Goal: Transaction & Acquisition: Download file/media

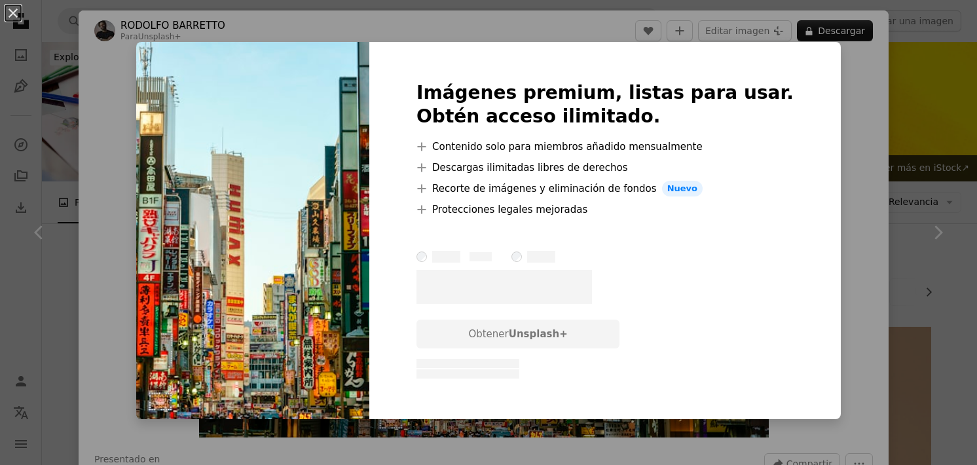
scroll to position [785, 0]
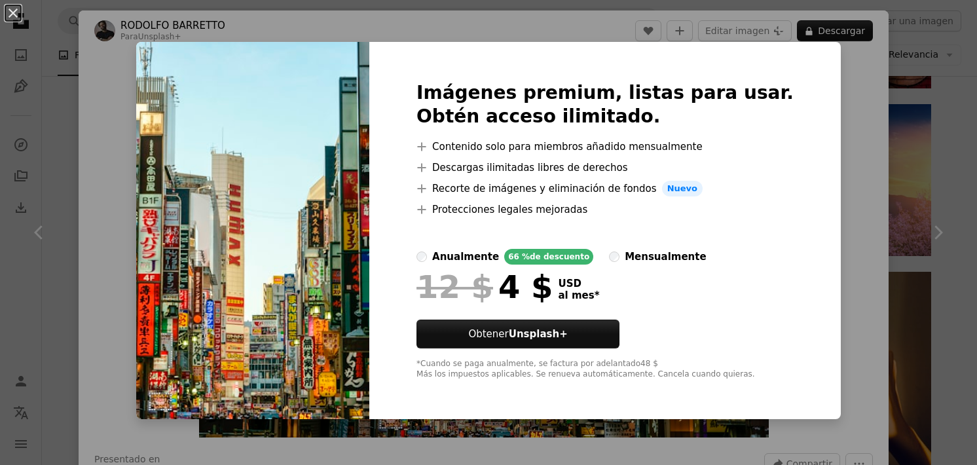
click at [835, 142] on div "An X shape Imágenes premium, listas para usar. Obtén acceso ilimitado. A plus s…" at bounding box center [488, 232] width 977 height 465
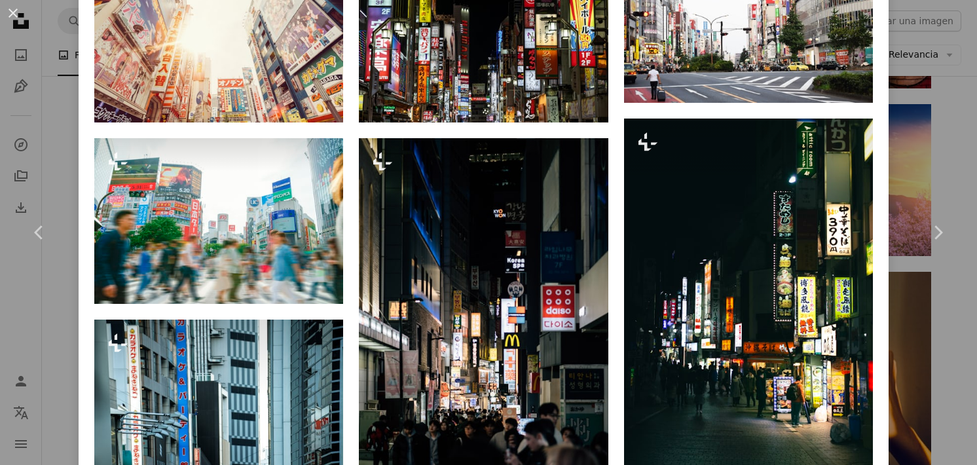
scroll to position [982, 0]
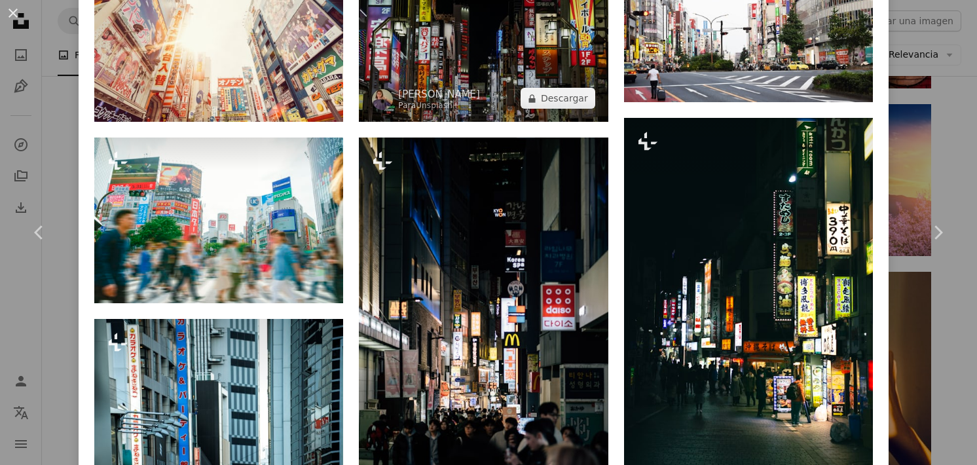
click at [479, 45] on img at bounding box center [483, 39] width 249 height 166
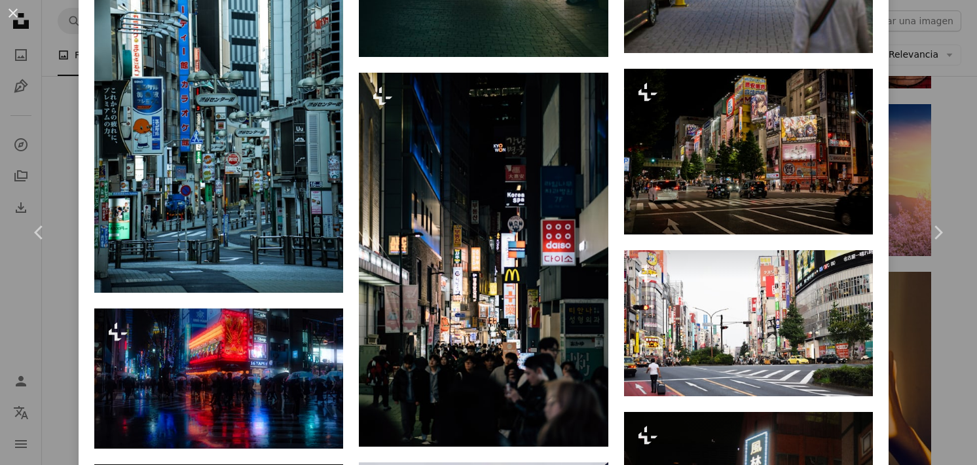
scroll to position [1505, 0]
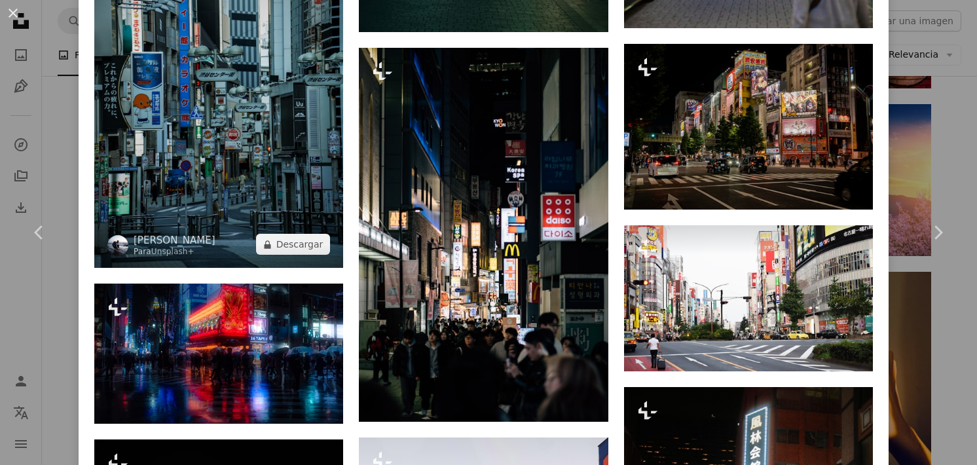
click at [168, 129] on img at bounding box center [218, 81] width 249 height 373
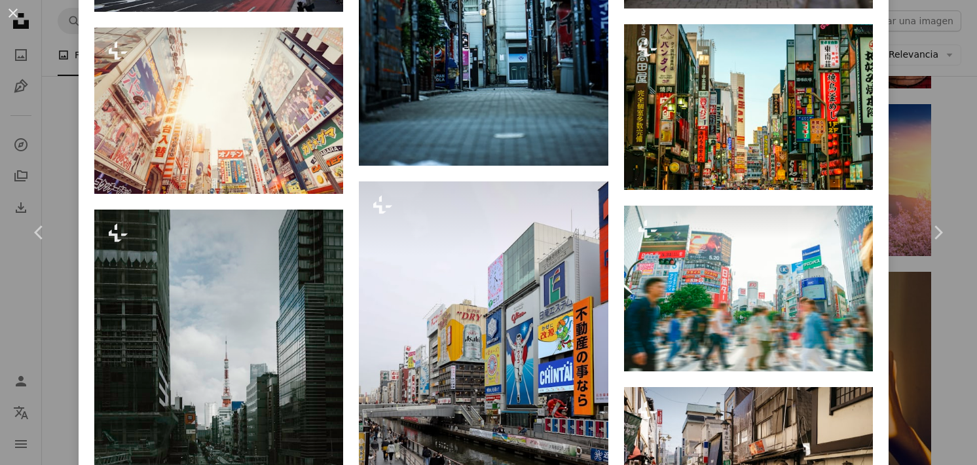
scroll to position [1767, 0]
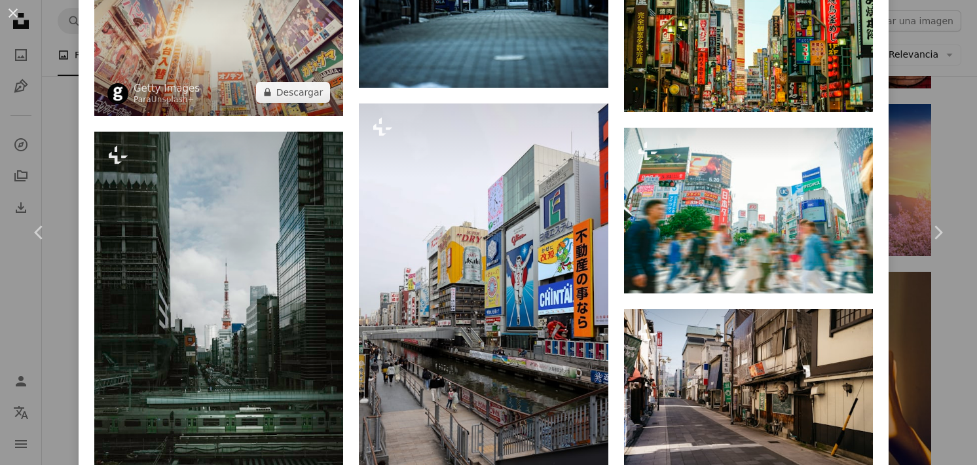
click at [213, 56] on img at bounding box center [218, 33] width 249 height 166
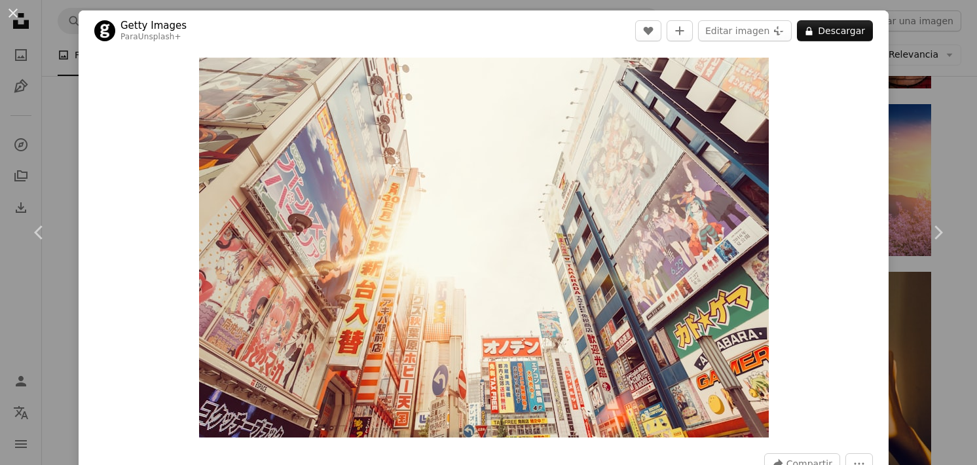
click at [857, 71] on div "Zoom in" at bounding box center [484, 247] width 810 height 393
click at [847, 32] on button "A lock Descargar" at bounding box center [835, 30] width 76 height 21
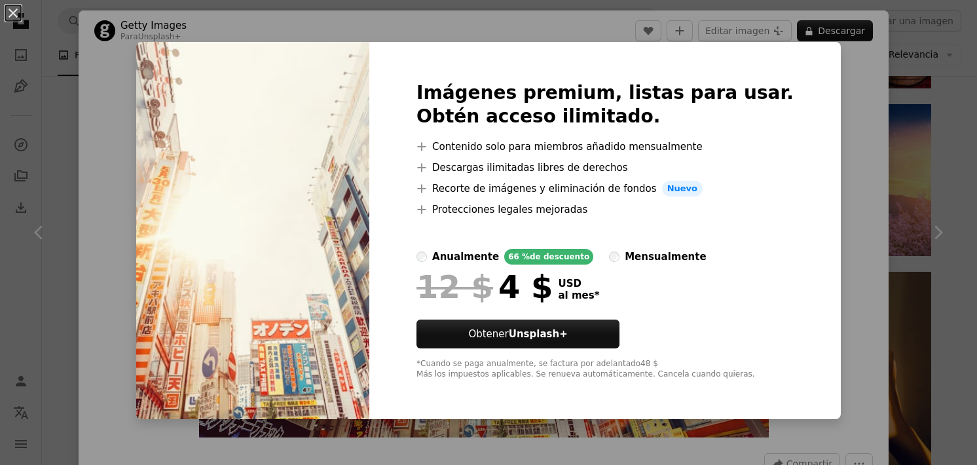
click at [849, 171] on div "An X shape Imágenes premium, listas para usar. Obtén acceso ilimitado. A plus s…" at bounding box center [488, 232] width 977 height 465
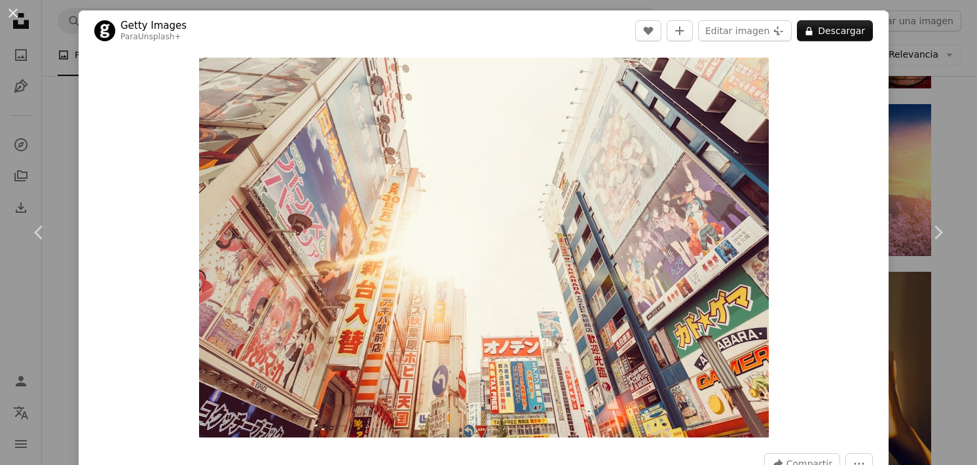
click at [844, 145] on div "Zoom in" at bounding box center [484, 247] width 810 height 393
click at [951, 184] on link "Chevron right" at bounding box center [937, 233] width 79 height 126
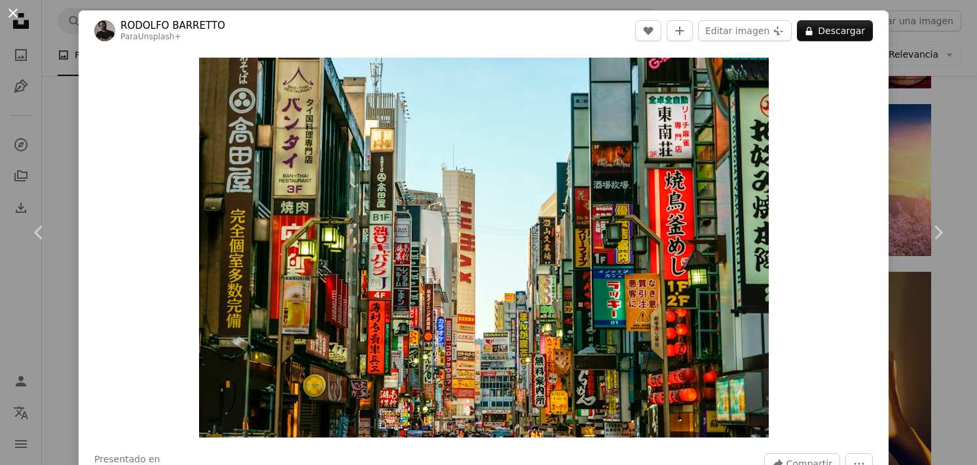
click at [14, 15] on button "An X shape" at bounding box center [13, 13] width 16 height 16
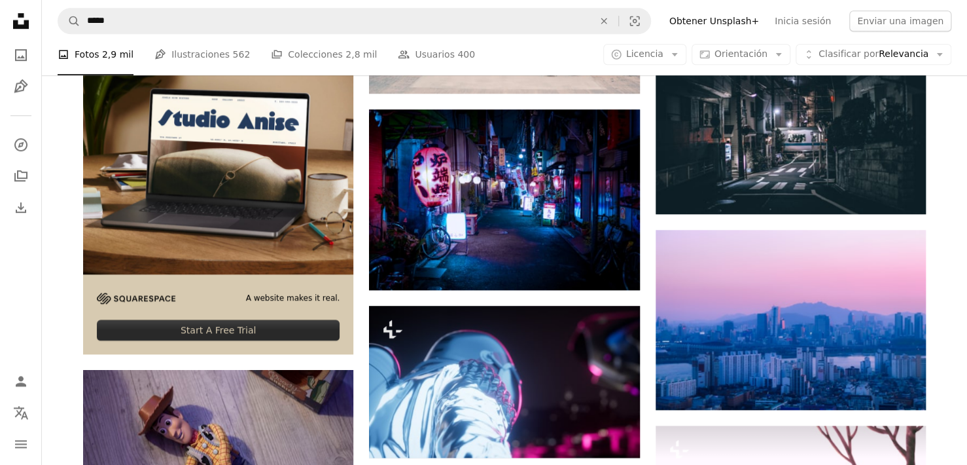
scroll to position [2880, 0]
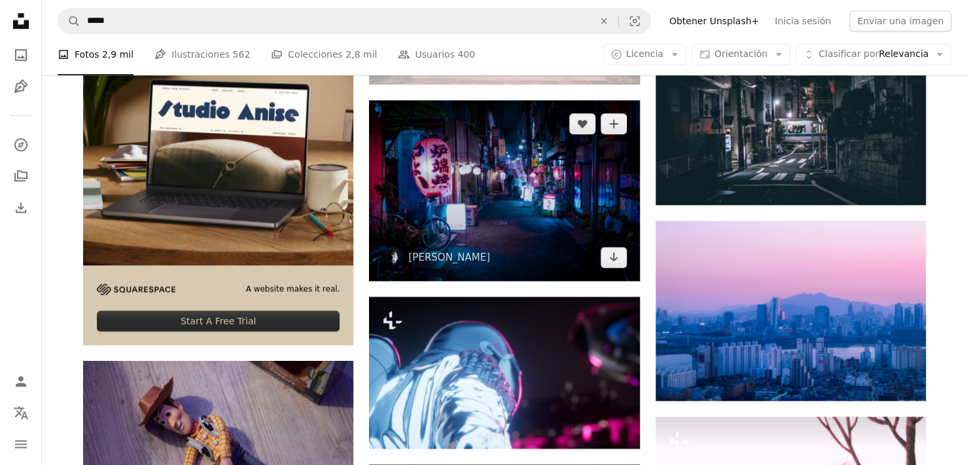
click at [501, 192] on img at bounding box center [504, 190] width 270 height 181
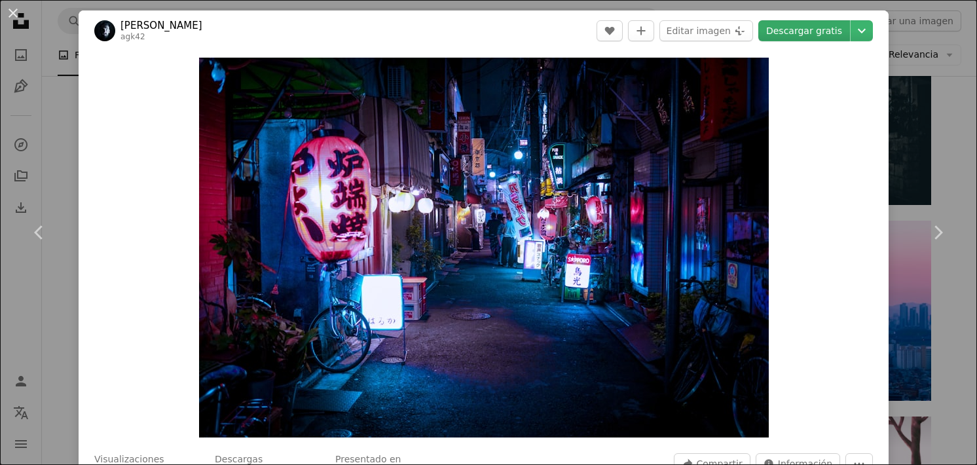
click at [824, 30] on link "Descargar gratis" at bounding box center [804, 30] width 92 height 21
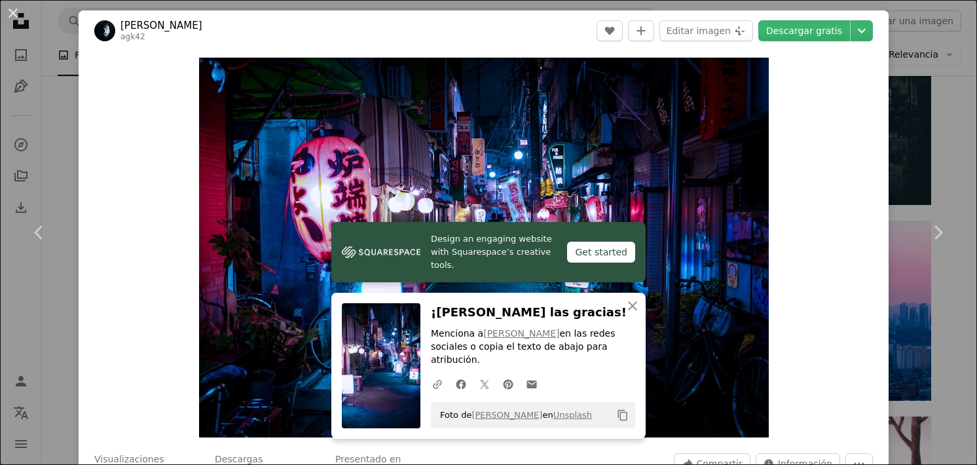
click at [952, 112] on div "An X shape Chevron left Chevron right Design an engaging website with Squarespa…" at bounding box center [488, 232] width 977 height 465
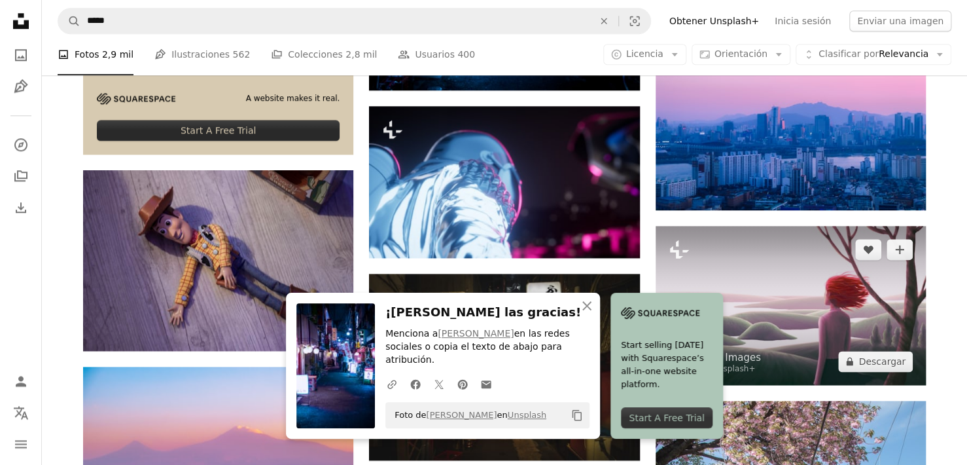
scroll to position [3076, 0]
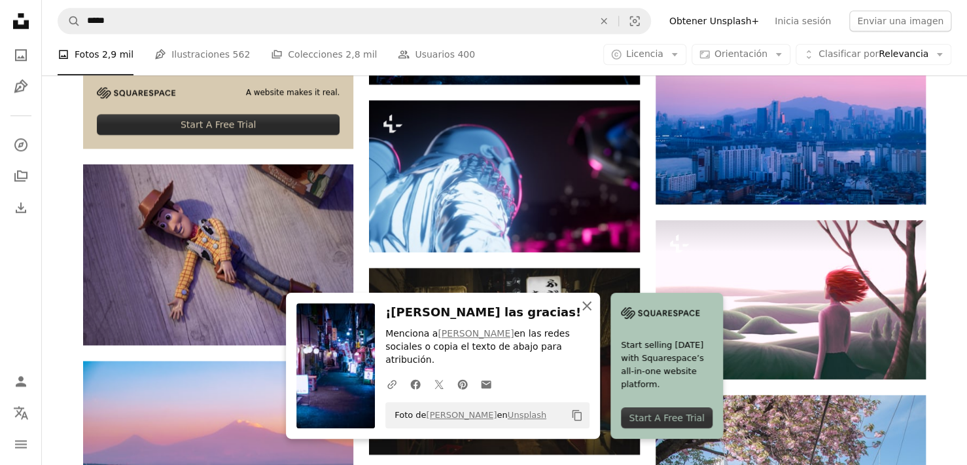
click at [586, 314] on icon "An X shape" at bounding box center [587, 306] width 16 height 16
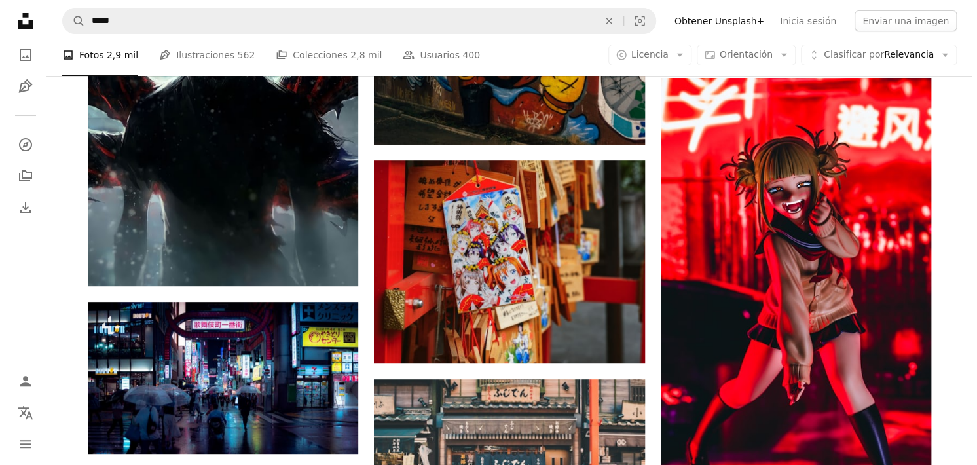
scroll to position [2380, 0]
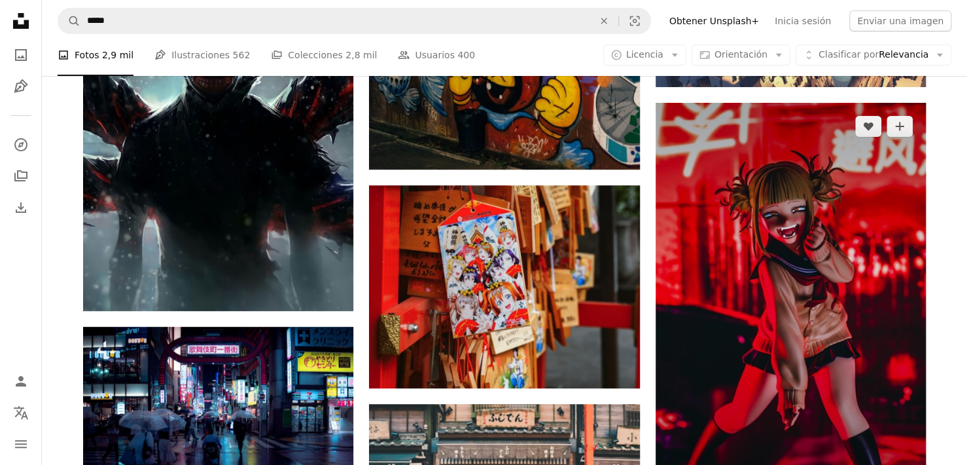
click at [810, 307] on img at bounding box center [791, 306] width 270 height 406
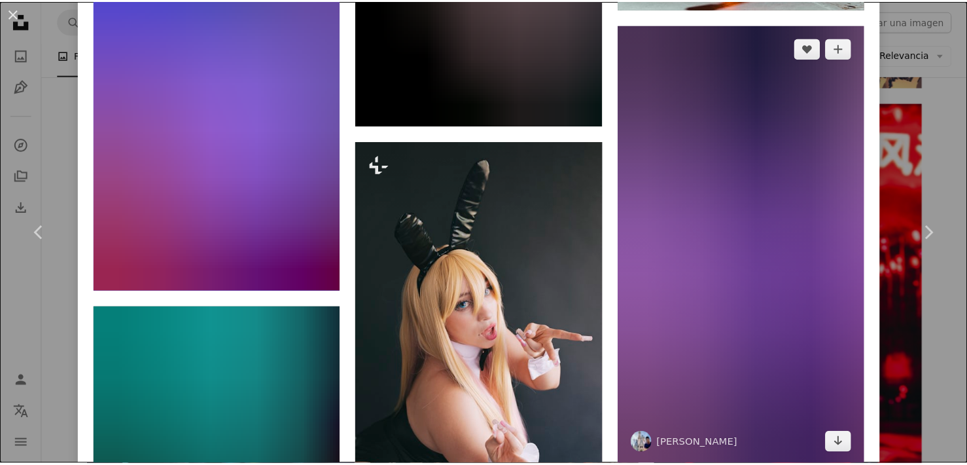
scroll to position [2291, 0]
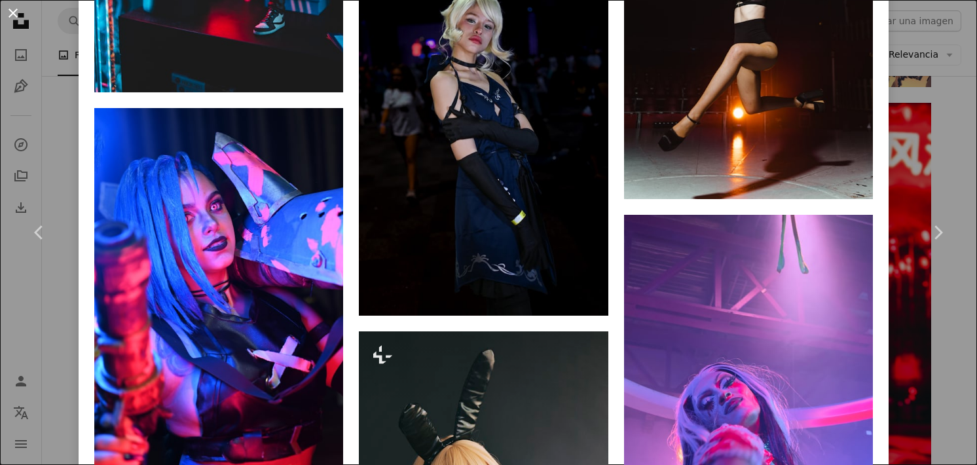
click at [11, 14] on button "An X shape" at bounding box center [13, 13] width 16 height 16
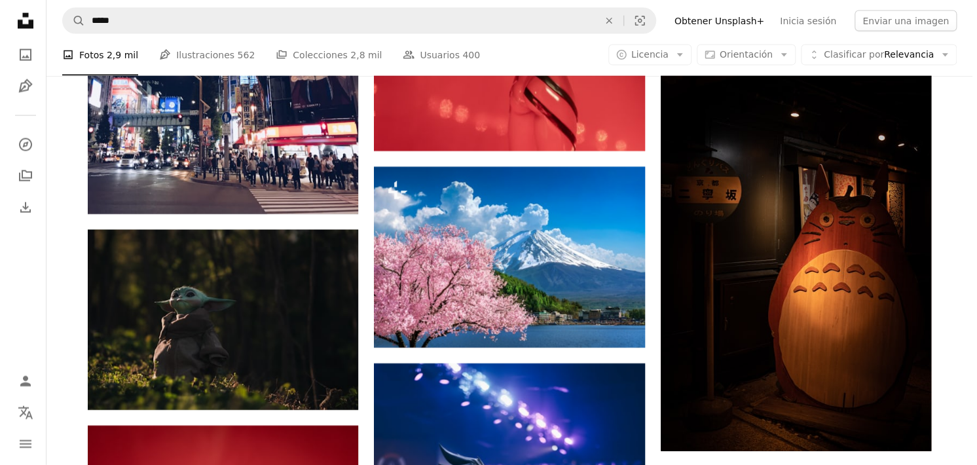
scroll to position [1398, 0]
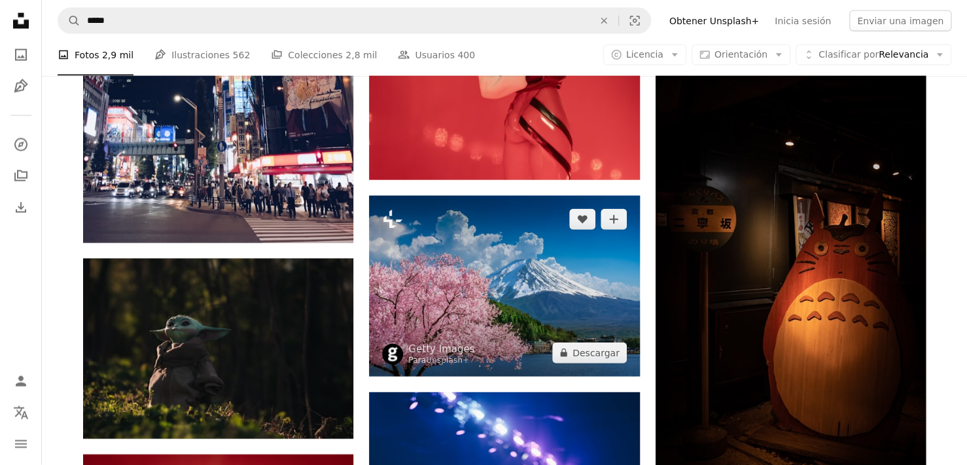
click at [495, 319] on img at bounding box center [504, 286] width 270 height 180
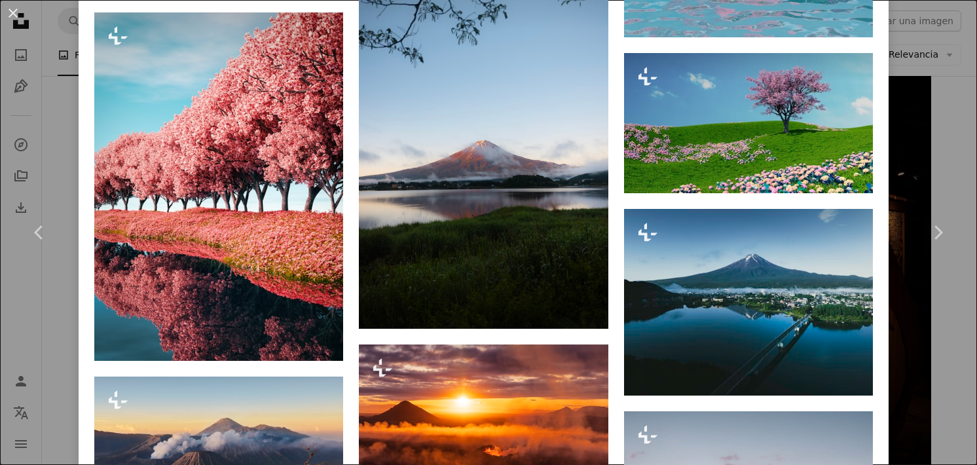
scroll to position [2225, 0]
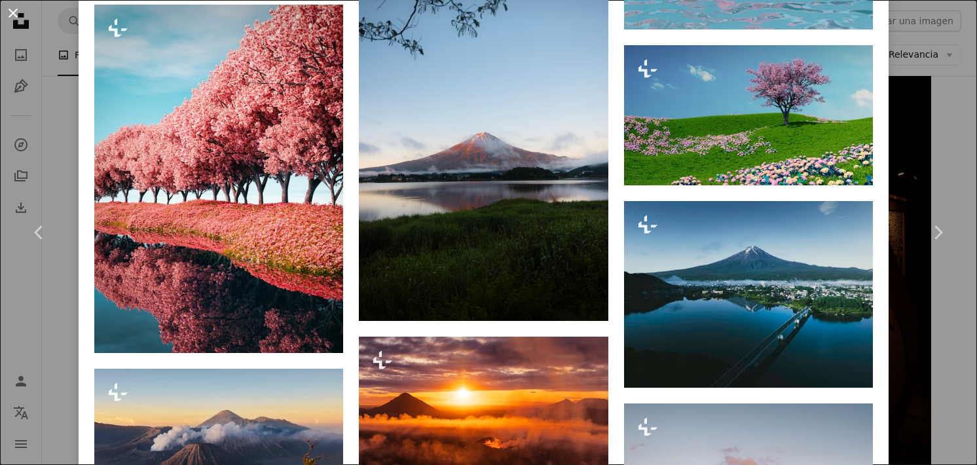
click at [9, 13] on button "An X shape" at bounding box center [13, 13] width 16 height 16
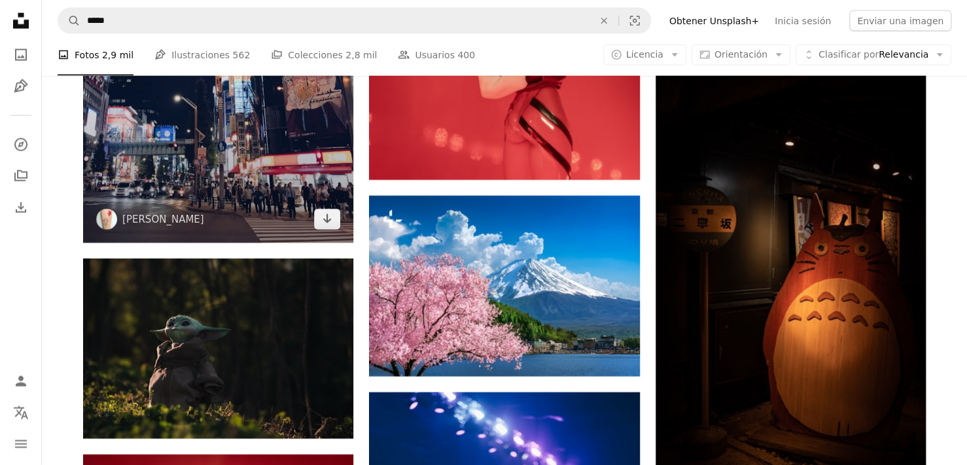
click at [196, 137] on img at bounding box center [218, 54] width 270 height 378
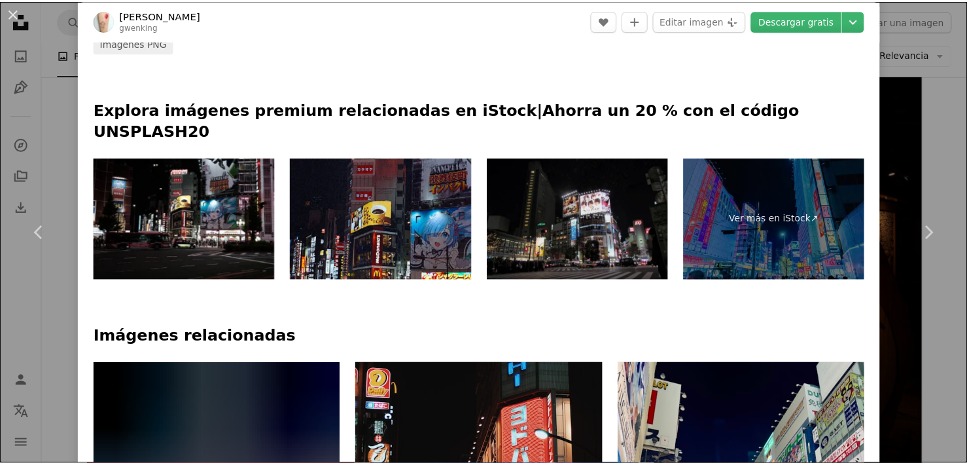
scroll to position [589, 0]
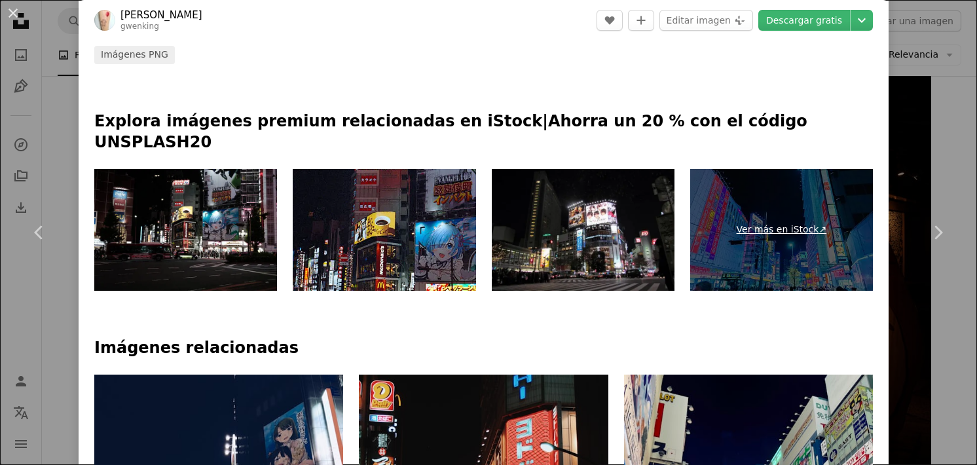
click at [727, 226] on link "Ver más en iStock ↗" at bounding box center [781, 230] width 183 height 122
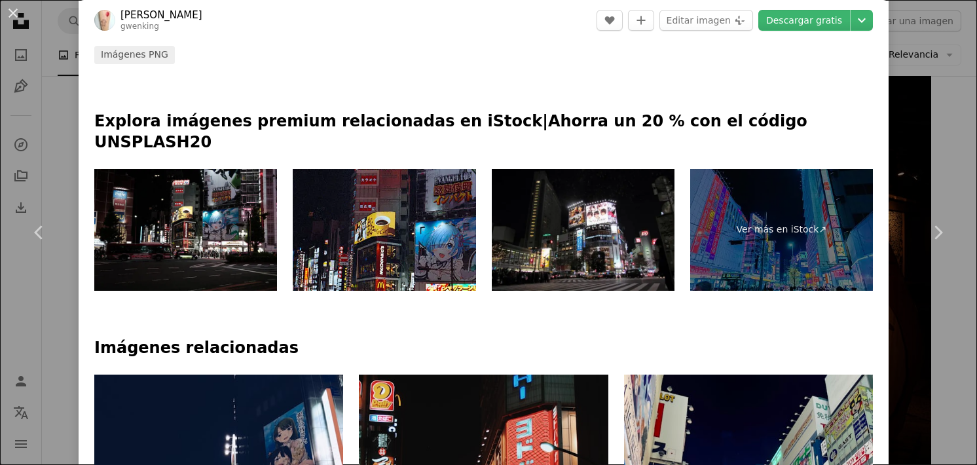
click at [961, 99] on div "An X shape Chevron left Chevron right [PERSON_NAME] gwenking A heart A plus sig…" at bounding box center [488, 232] width 977 height 465
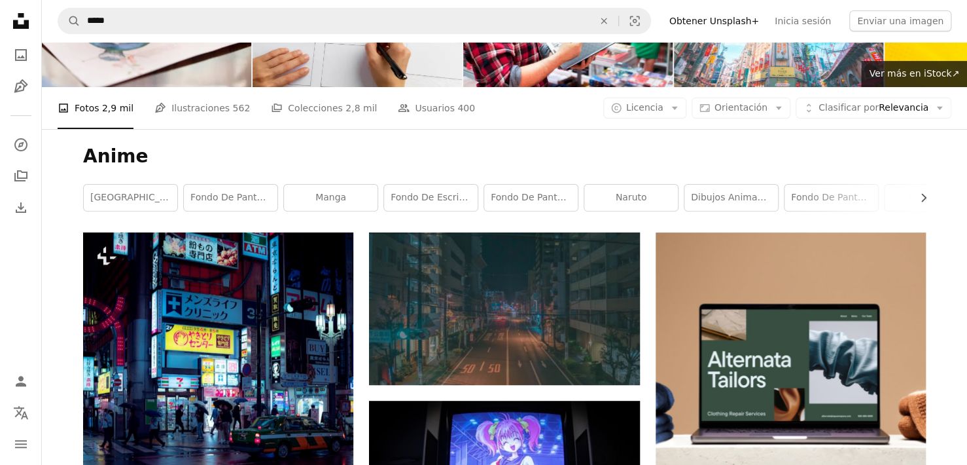
scroll to position [89, 0]
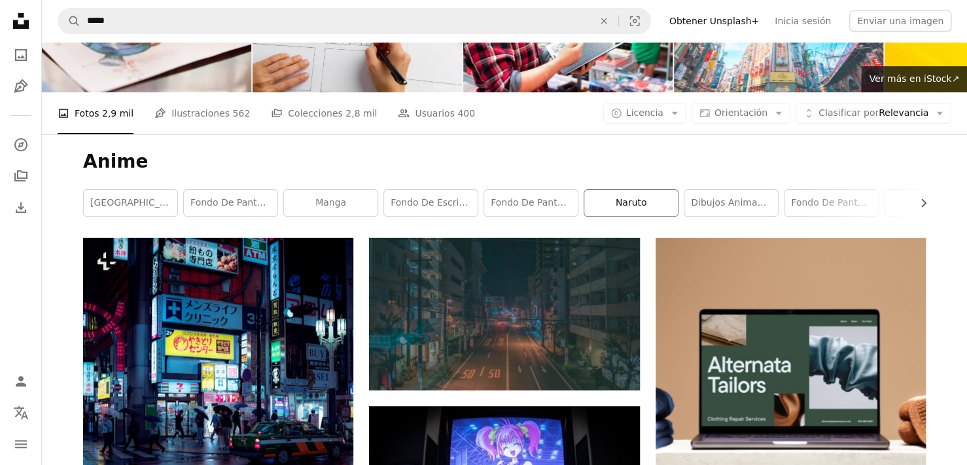
click at [644, 205] on link "Naruto" at bounding box center [631, 203] width 94 height 26
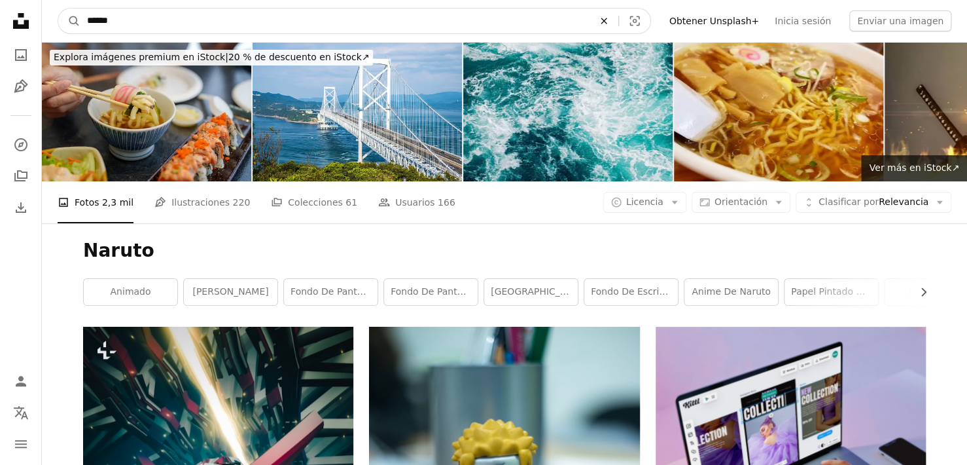
click at [618, 18] on icon "An X shape" at bounding box center [604, 21] width 29 height 10
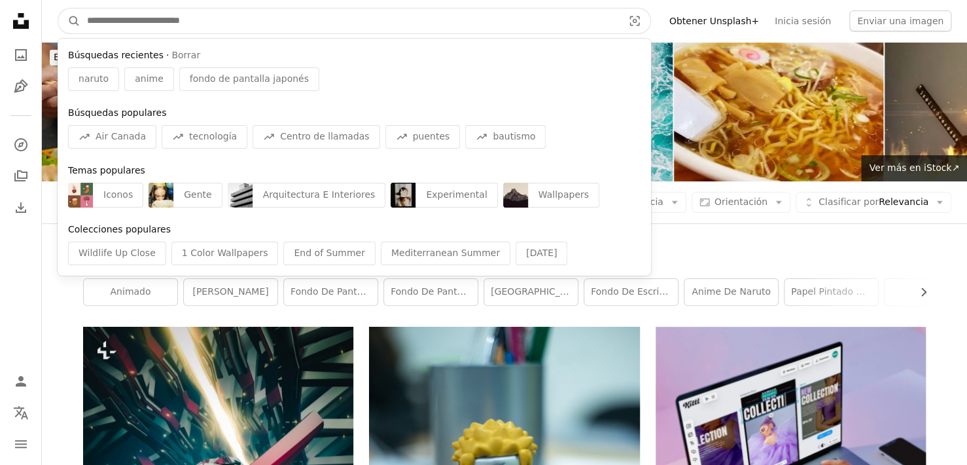
click at [617, 18] on input "Encuentra imágenes en todo el sitio" at bounding box center [350, 21] width 539 height 25
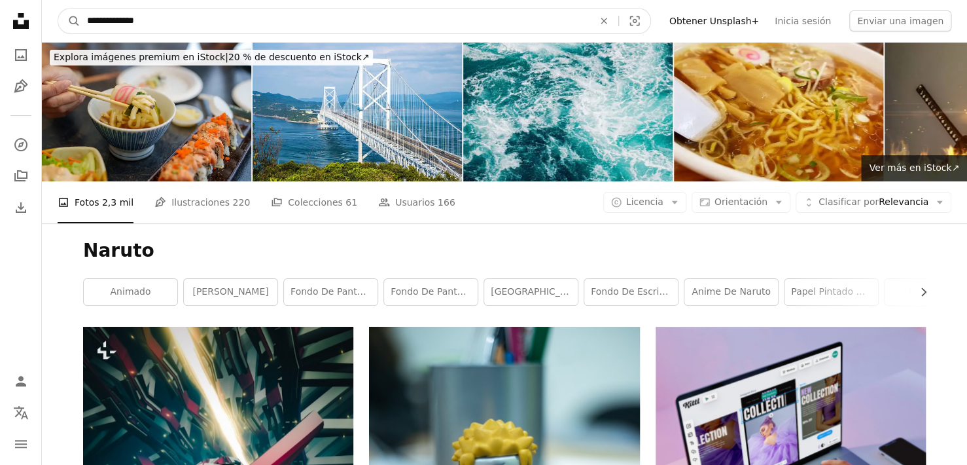
type input "**********"
click at [58, 9] on button "A magnifying glass" at bounding box center [69, 21] width 22 height 25
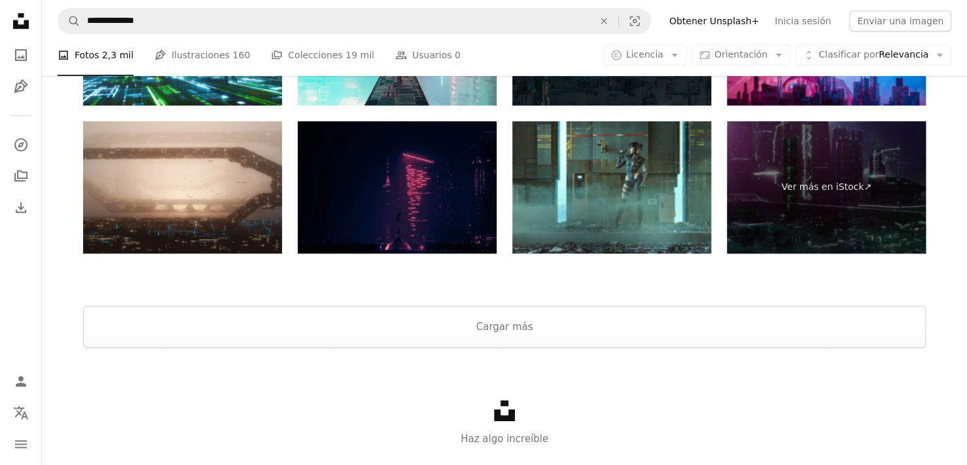
scroll to position [2861, 0]
